Goal: Task Accomplishment & Management: Use online tool/utility

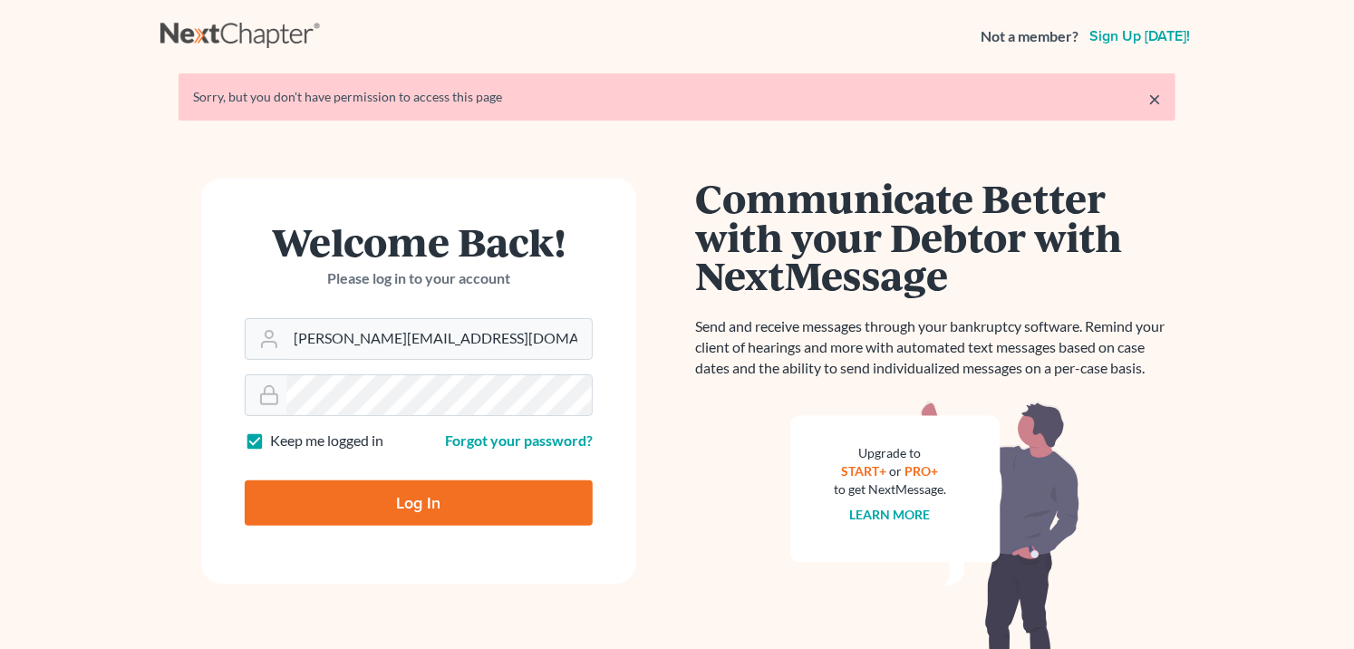
type input "[EMAIL_ADDRESS][DOMAIN_NAME]"
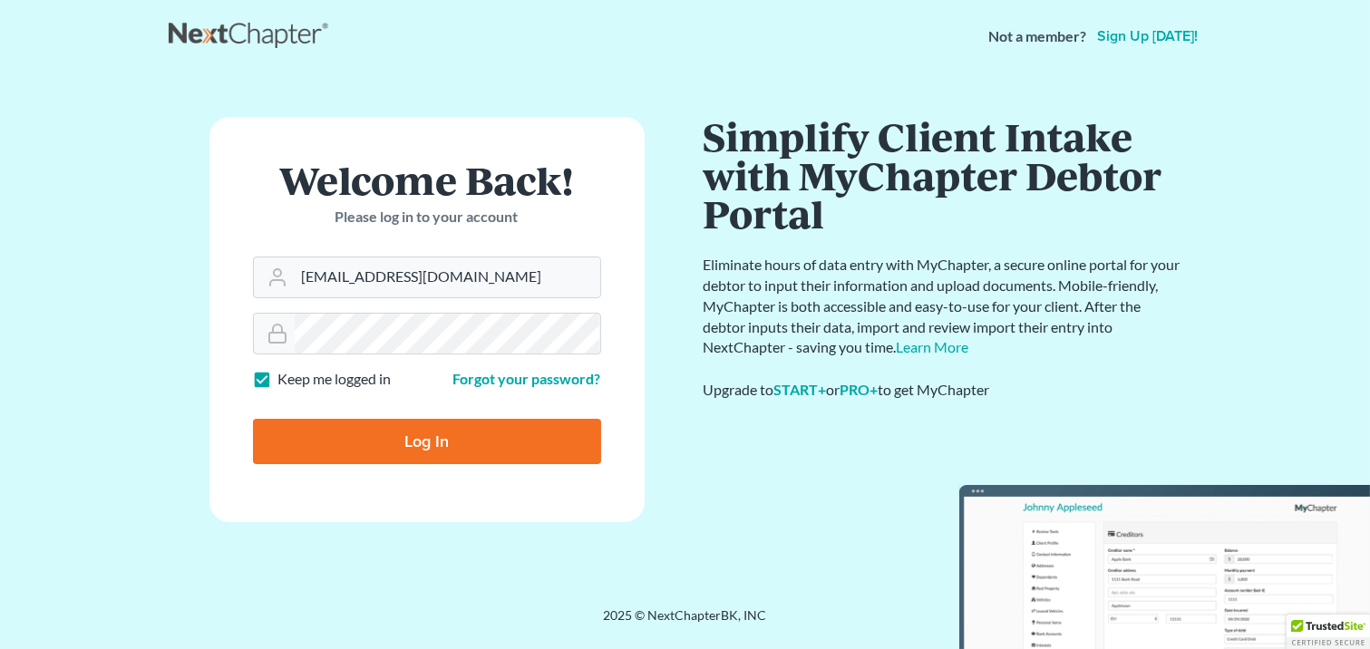
click at [450, 438] on input "Log In" at bounding box center [427, 441] width 348 height 45
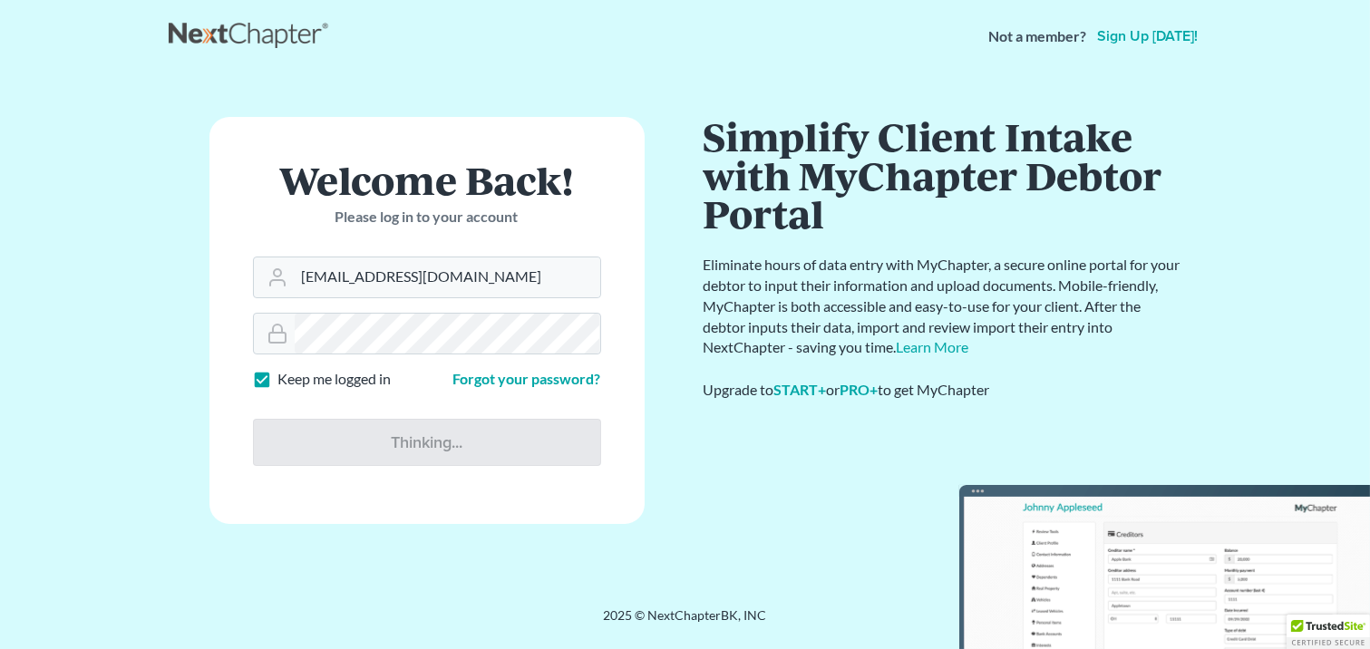
type input "Thinking..."
type input "ron@fairmaxlaw.com"
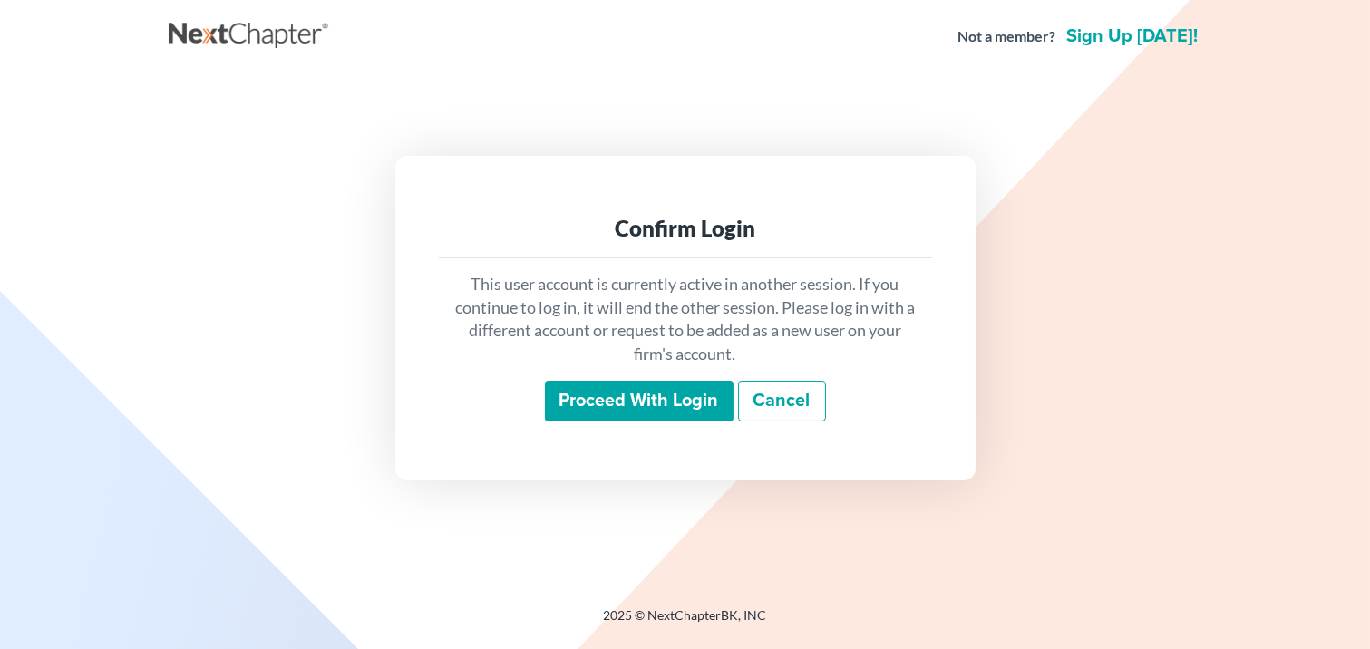
click at [598, 413] on input "Proceed with login" at bounding box center [639, 402] width 189 height 42
